Goal: Complete application form

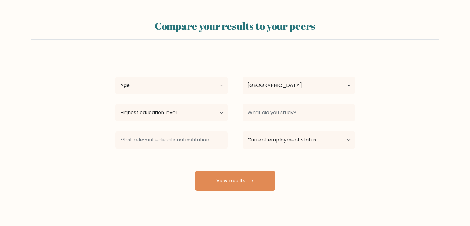
select select "PH"
click at [155, 85] on select "Age Under [DEMOGRAPHIC_DATA] [DEMOGRAPHIC_DATA] [DEMOGRAPHIC_DATA] [DEMOGRAPHIC…" at bounding box center [171, 85] width 113 height 17
select select "25_34"
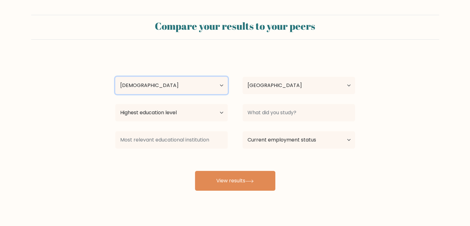
click at [115, 77] on select "Age Under [DEMOGRAPHIC_DATA] [DEMOGRAPHIC_DATA] [DEMOGRAPHIC_DATA] [DEMOGRAPHIC…" at bounding box center [171, 85] width 113 height 17
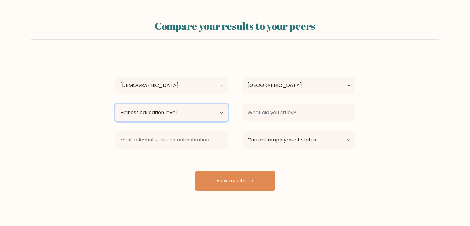
click at [169, 113] on select "Highest education level No schooling Primary Lower Secondary Upper Secondary Oc…" at bounding box center [171, 112] width 113 height 17
click at [115, 104] on select "Highest education level No schooling Primary Lower Secondary Upper Secondary Oc…" at bounding box center [171, 112] width 113 height 17
click at [176, 113] on select "Highest education level No schooling Primary Lower Secondary Upper Secondary Oc…" at bounding box center [171, 112] width 113 height 17
select select "upper_secondary"
click at [115, 104] on select "Highest education level No schooling Primary Lower Secondary Upper Secondary Oc…" at bounding box center [171, 112] width 113 height 17
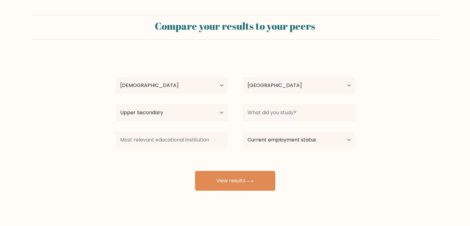
click at [262, 123] on div at bounding box center [298, 112] width 127 height 22
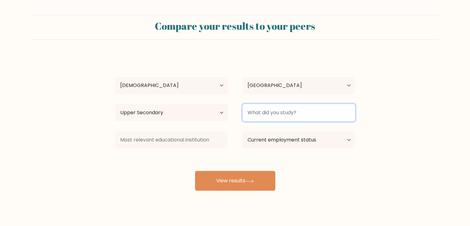
click at [264, 118] on input at bounding box center [299, 112] width 113 height 17
type input "d"
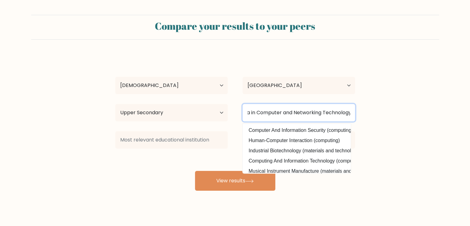
scroll to position [0, 21]
type input "Diploma in Computer and Networking Technology"
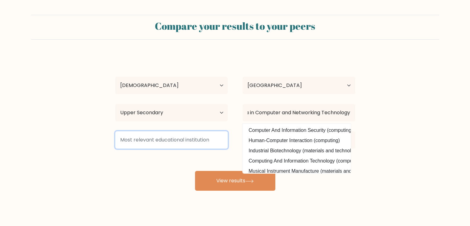
scroll to position [0, 0]
click at [177, 140] on input at bounding box center [171, 139] width 113 height 17
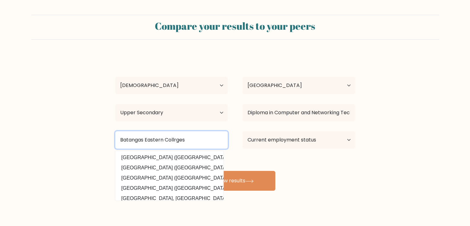
click at [177, 142] on input "Batangas Eastern Collrges" at bounding box center [171, 139] width 113 height 17
type input "Batangas Eastern Colleges"
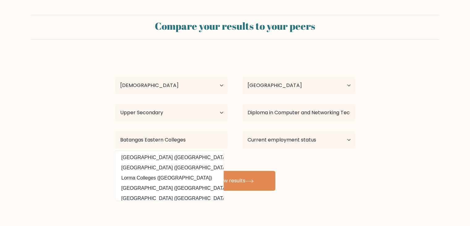
click at [247, 159] on div "[PERSON_NAME] Age Under [DEMOGRAPHIC_DATA] [DEMOGRAPHIC_DATA] [DEMOGRAPHIC_DATA…" at bounding box center [235, 122] width 247 height 136
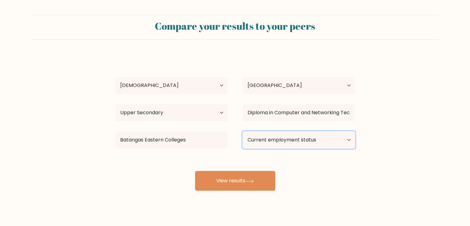
click at [274, 138] on select "Current employment status Employed Student Retired Other / prefer not to answer" at bounding box center [299, 139] width 113 height 17
select select "other"
click at [243, 131] on select "Current employment status Employed Student Retired Other / prefer not to answer" at bounding box center [299, 139] width 113 height 17
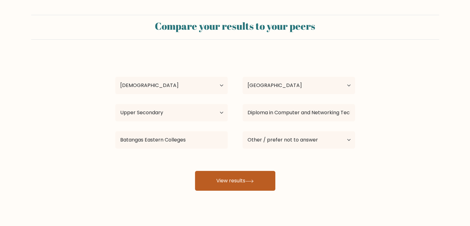
click at [256, 182] on button "View results" at bounding box center [235, 181] width 80 height 20
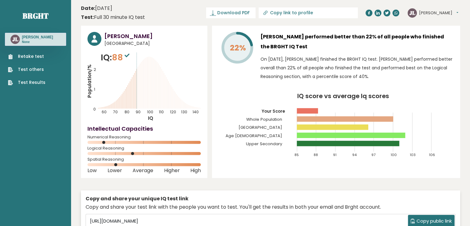
click at [422, 218] on span "Copy public link" at bounding box center [434, 220] width 35 height 7
